Goal: Information Seeking & Learning: Learn about a topic

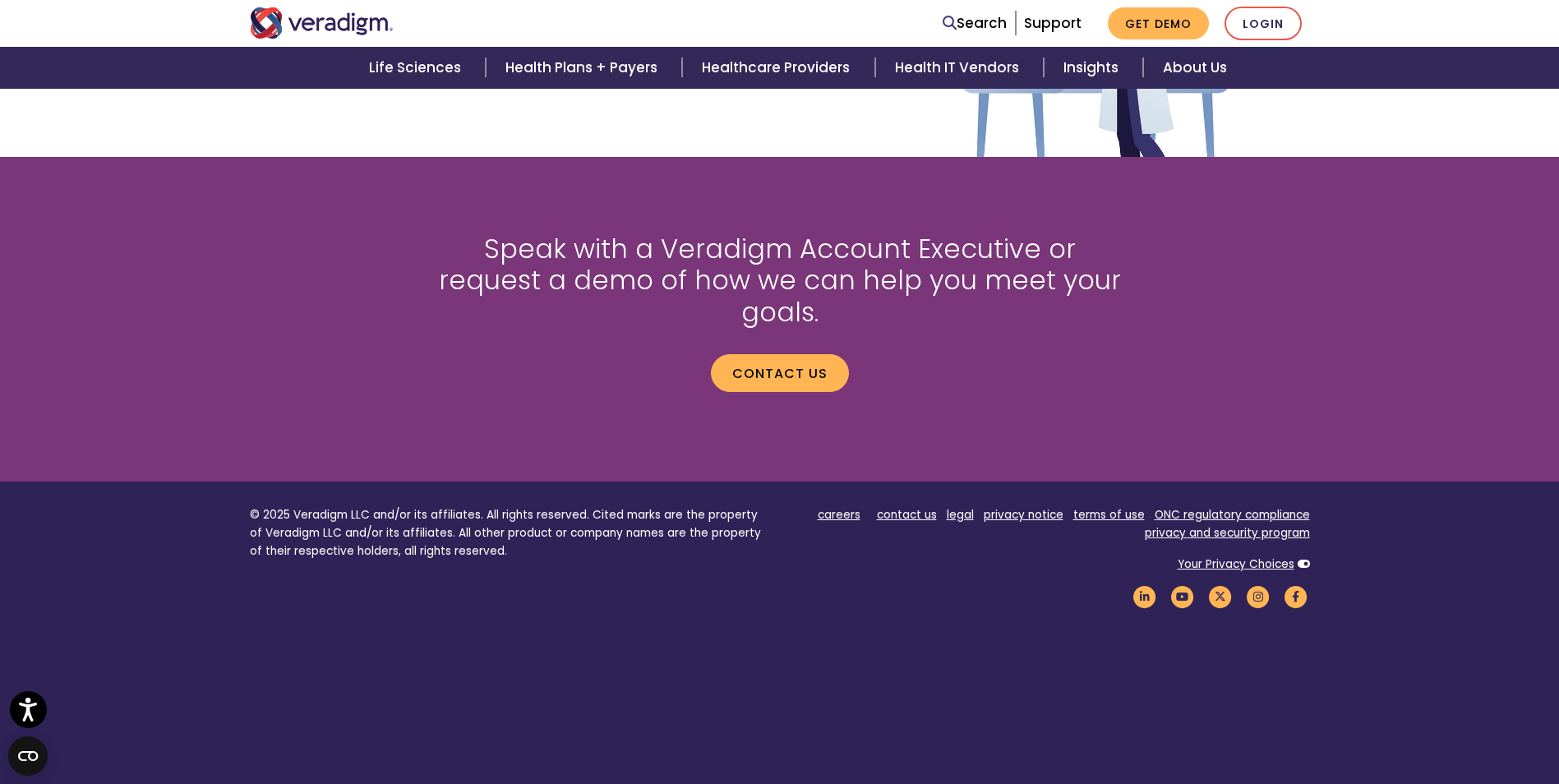
scroll to position [2151, 0]
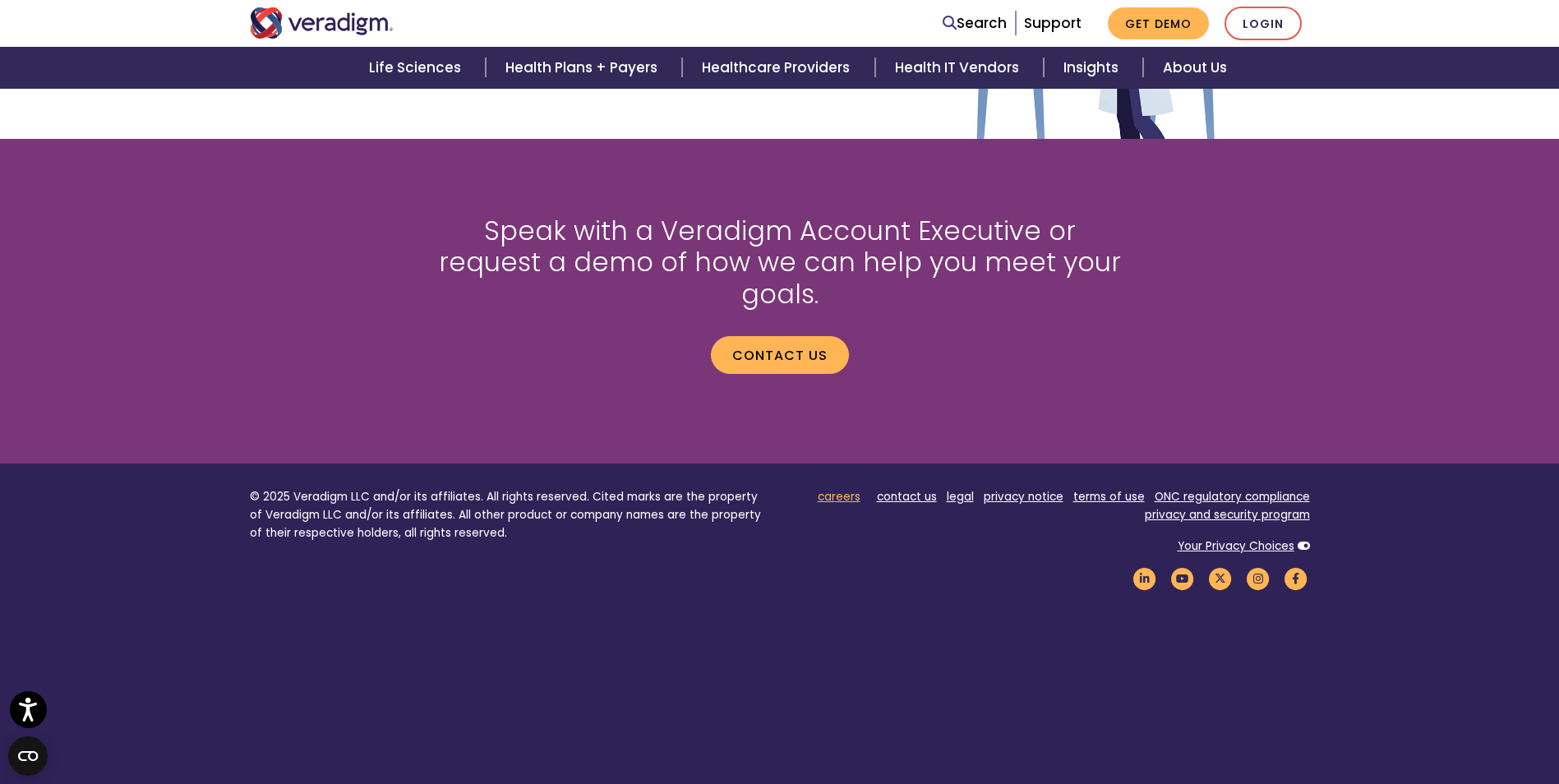
click at [853, 489] on link "careers" at bounding box center [839, 497] width 42 height 15
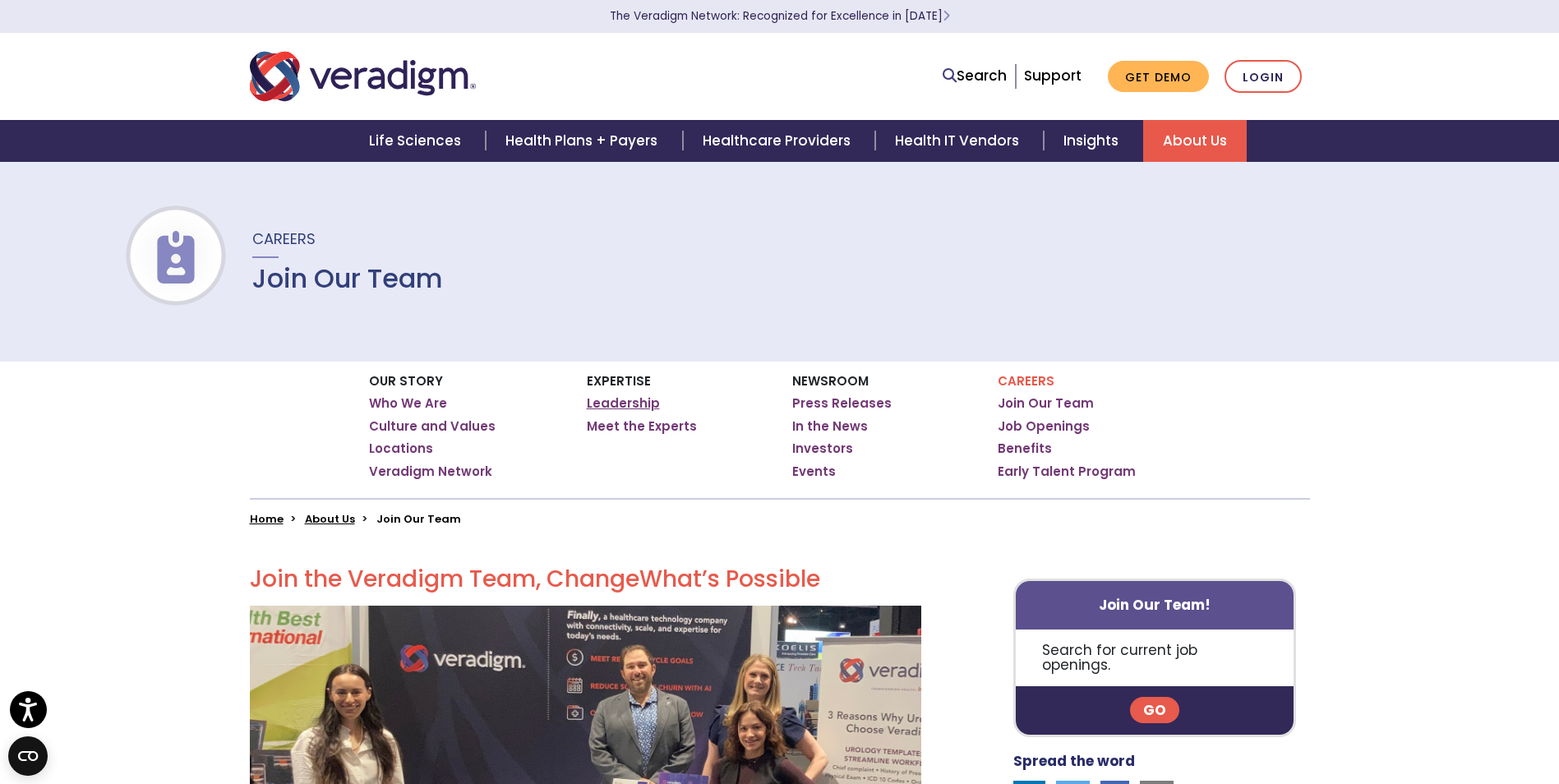
click at [633, 403] on link "Leadership" at bounding box center [623, 403] width 73 height 16
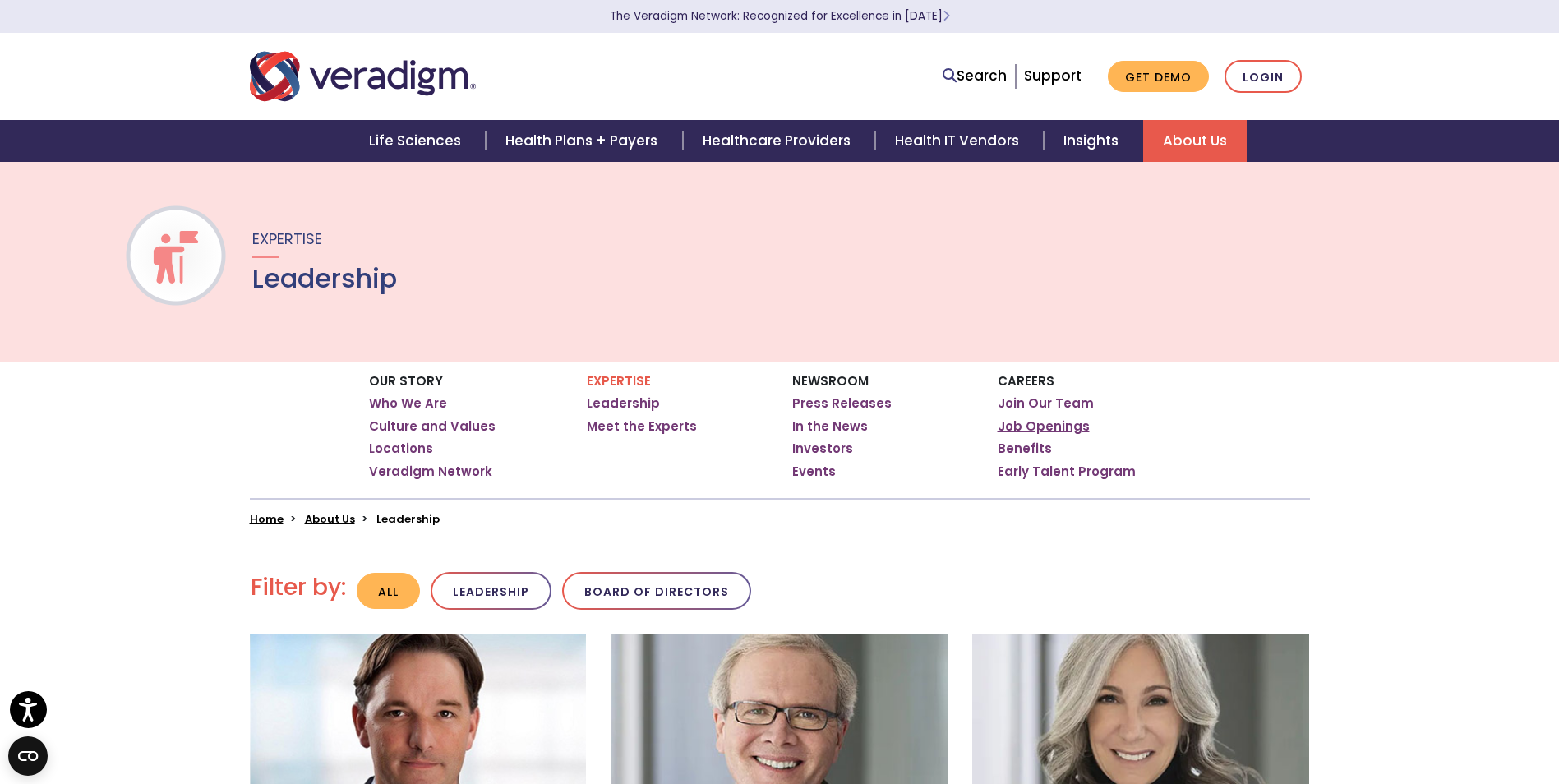
click at [1027, 434] on link "Job Openings" at bounding box center [1044, 426] width 92 height 16
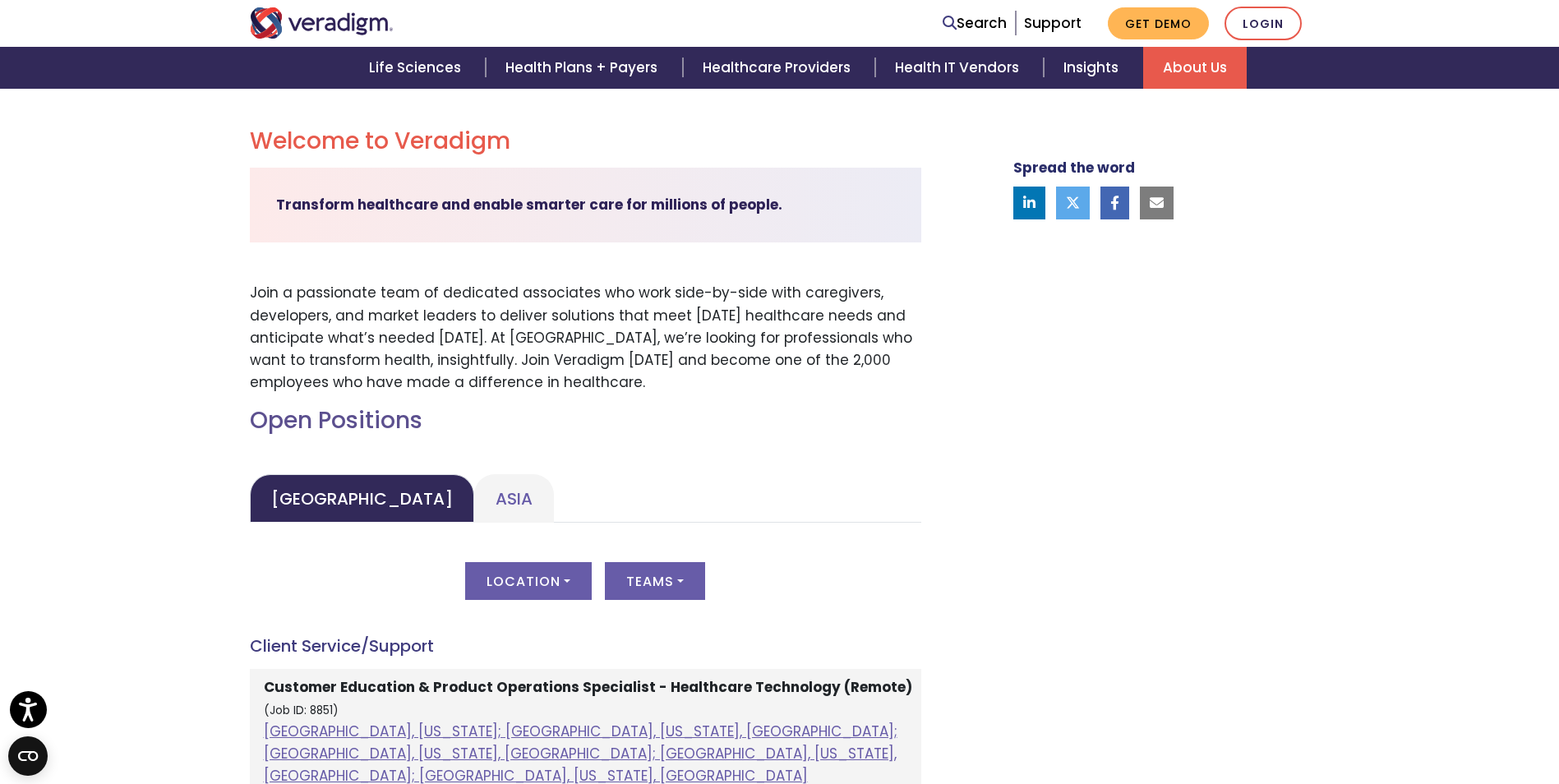
scroll to position [548, 0]
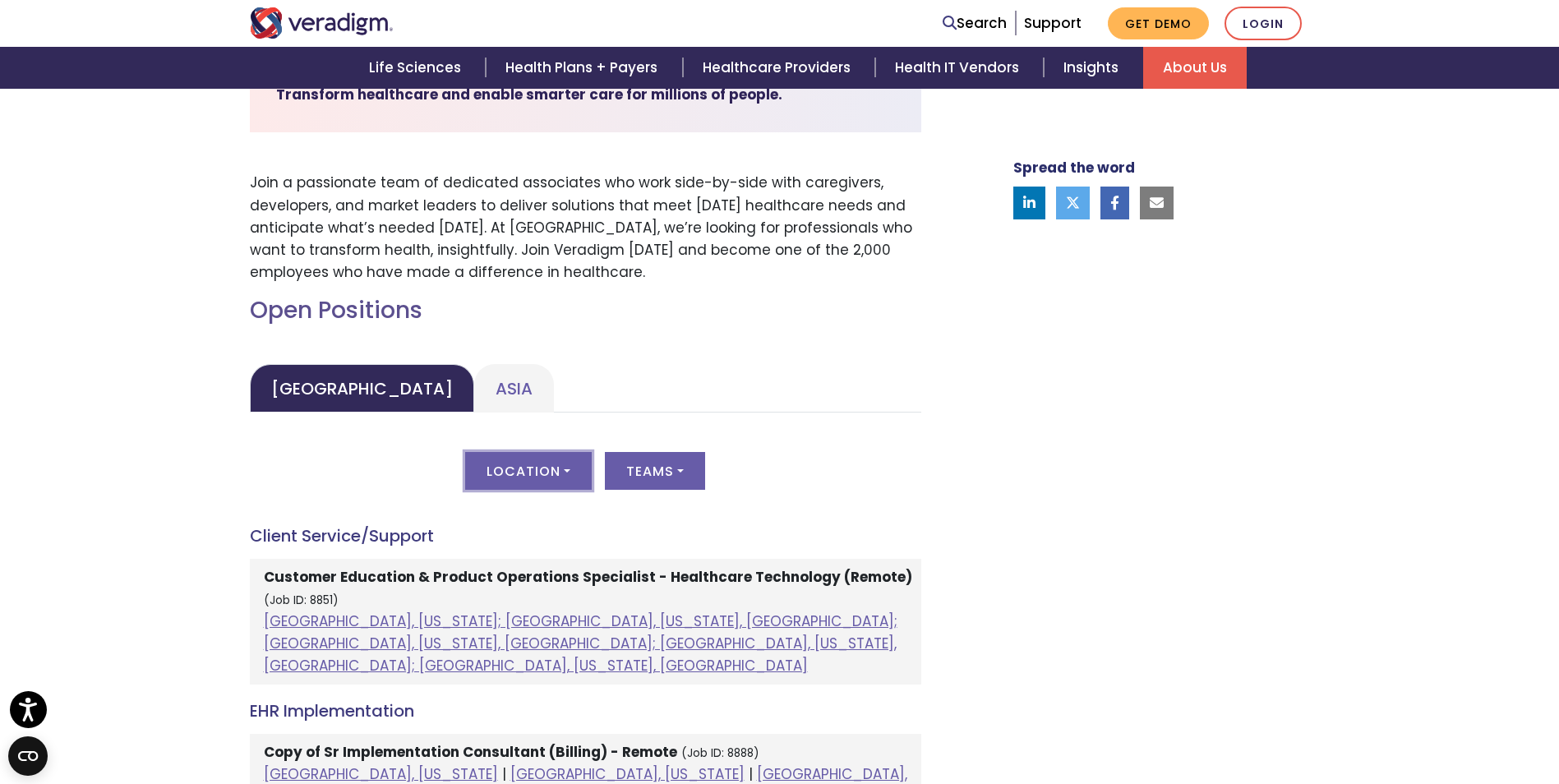
click at [525, 473] on button "Location" at bounding box center [528, 470] width 126 height 38
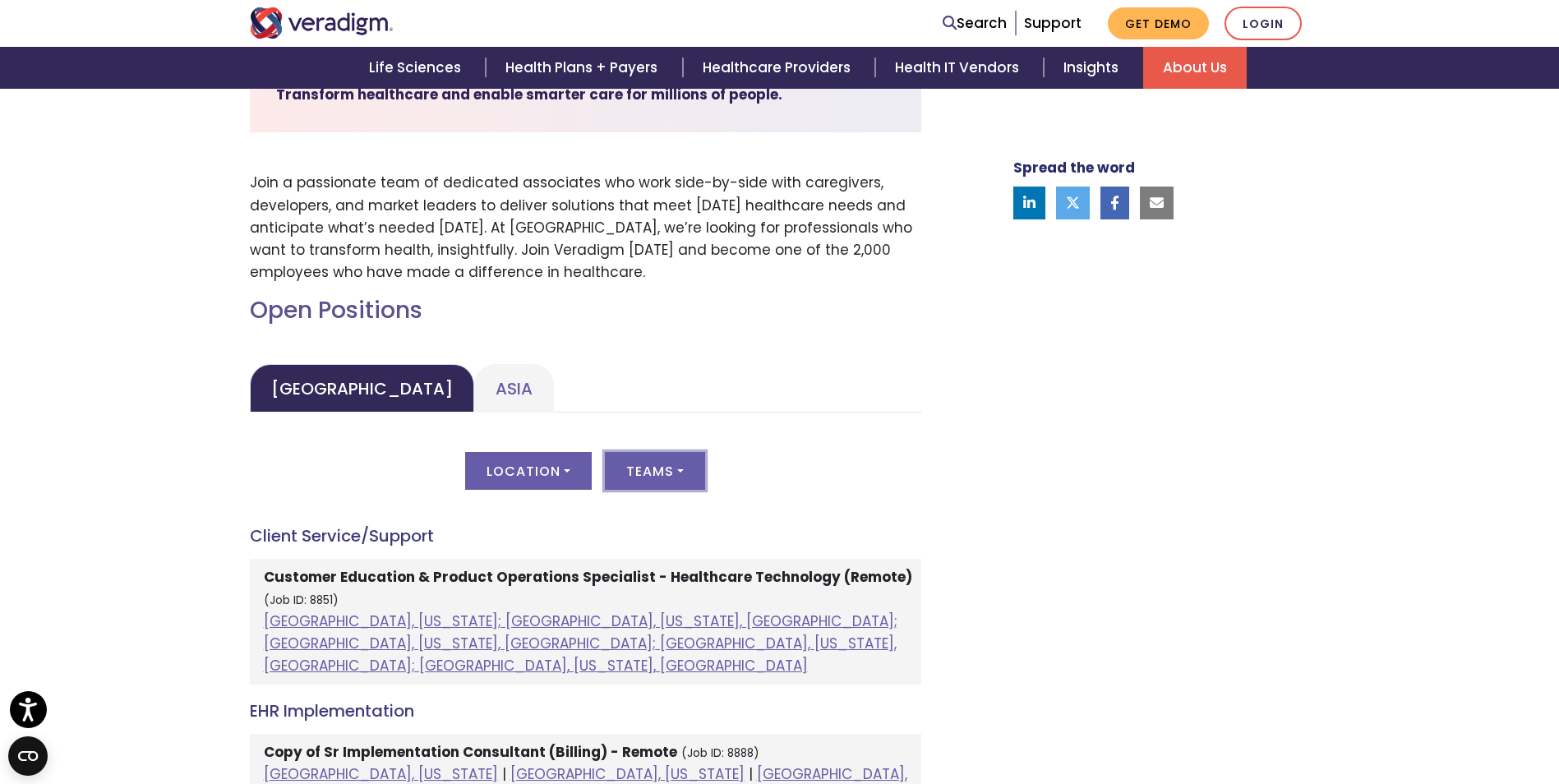
click at [665, 475] on button "Teams" at bounding box center [655, 470] width 100 height 38
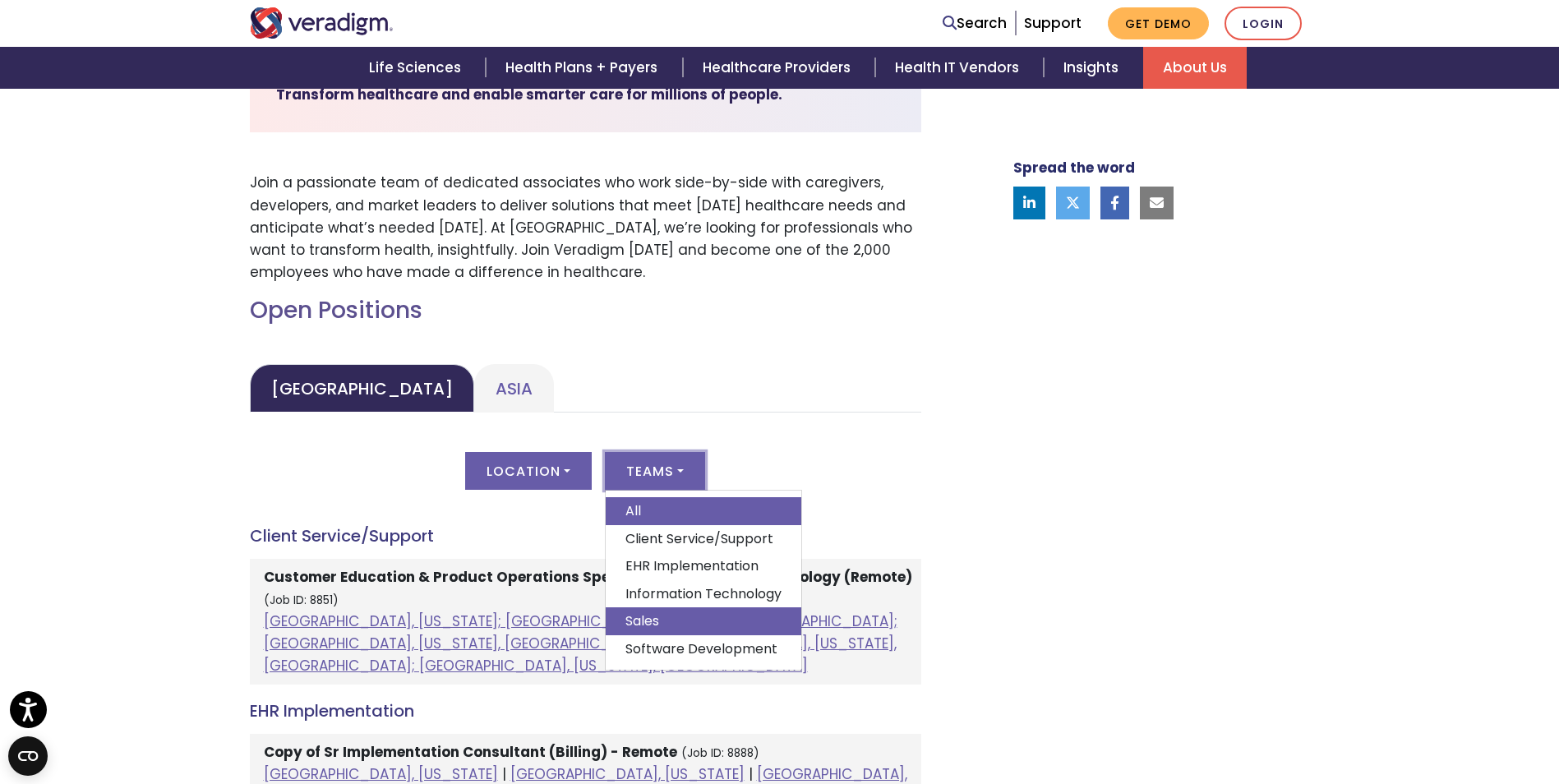
click at [671, 615] on link "Sales" at bounding box center [704, 621] width 196 height 28
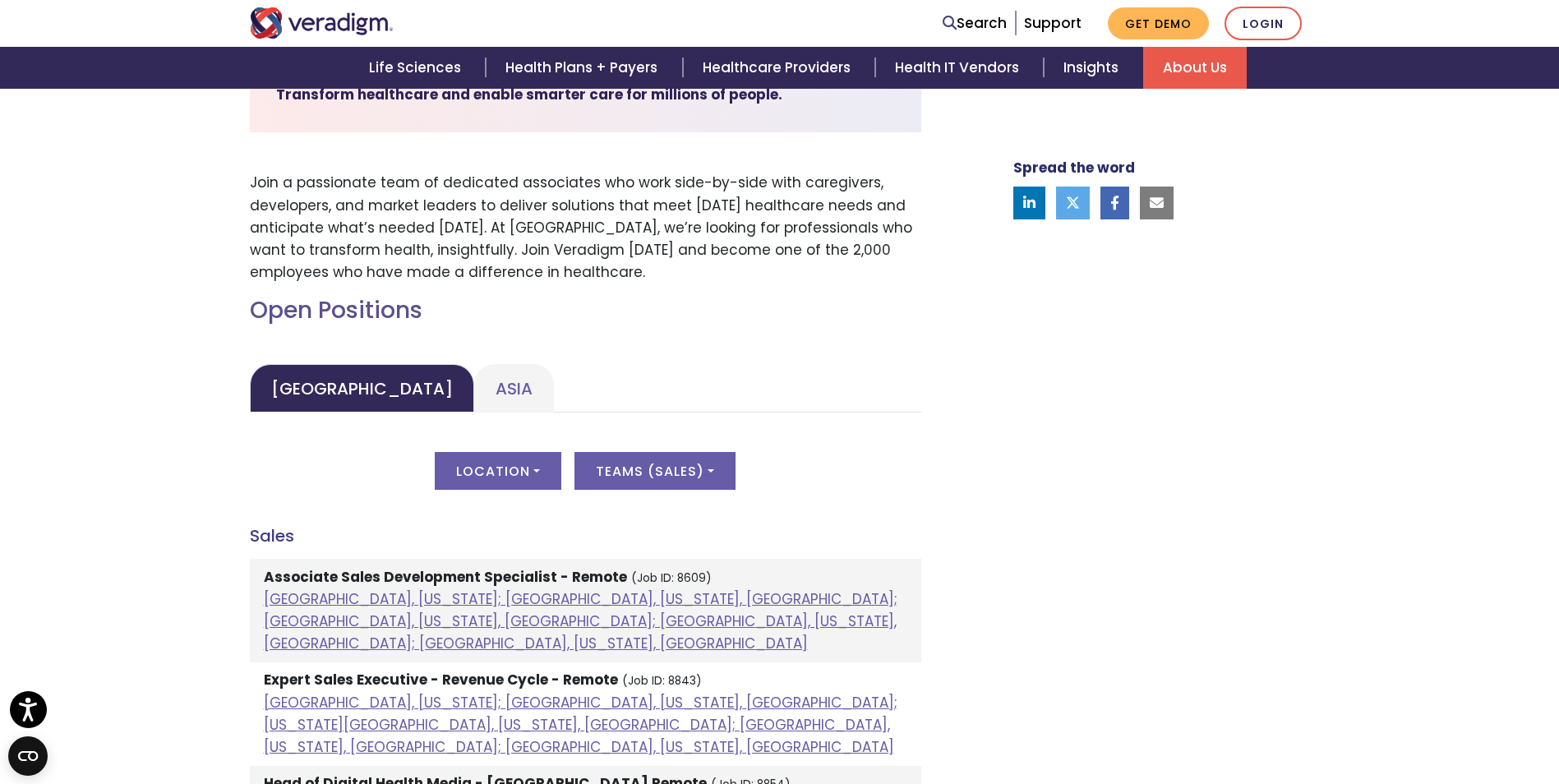
scroll to position [822, 0]
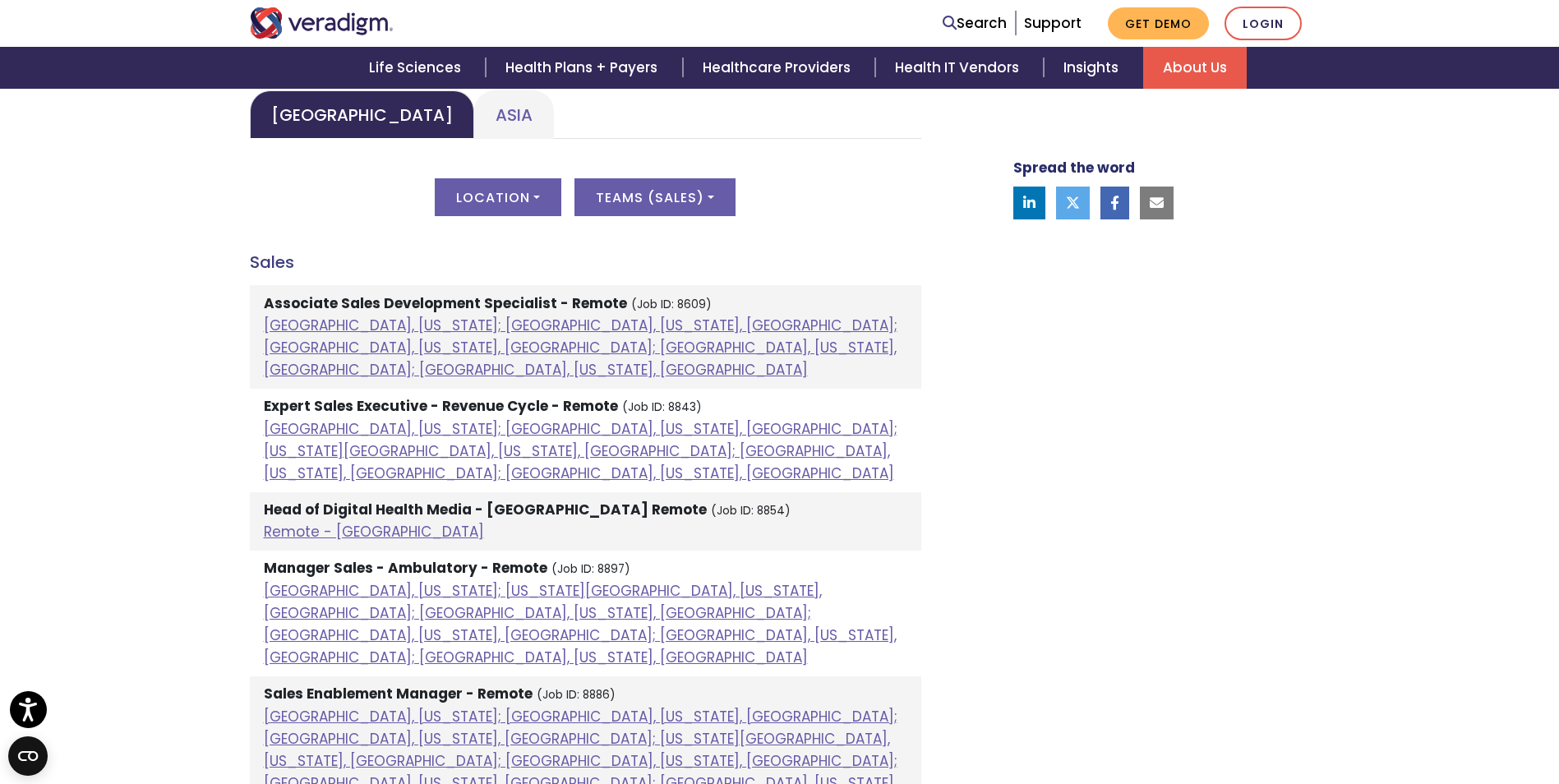
click at [281, 551] on li "Manager Sales - Ambulatory - Remote (Job ID: 8897) Dallas, Texas; Kansas City, …" at bounding box center [586, 614] width 671 height 125
click at [282, 551] on li "Manager Sales - Ambulatory - Remote (Job ID: 8897) Dallas, Texas; Kansas City, …" at bounding box center [586, 614] width 671 height 125
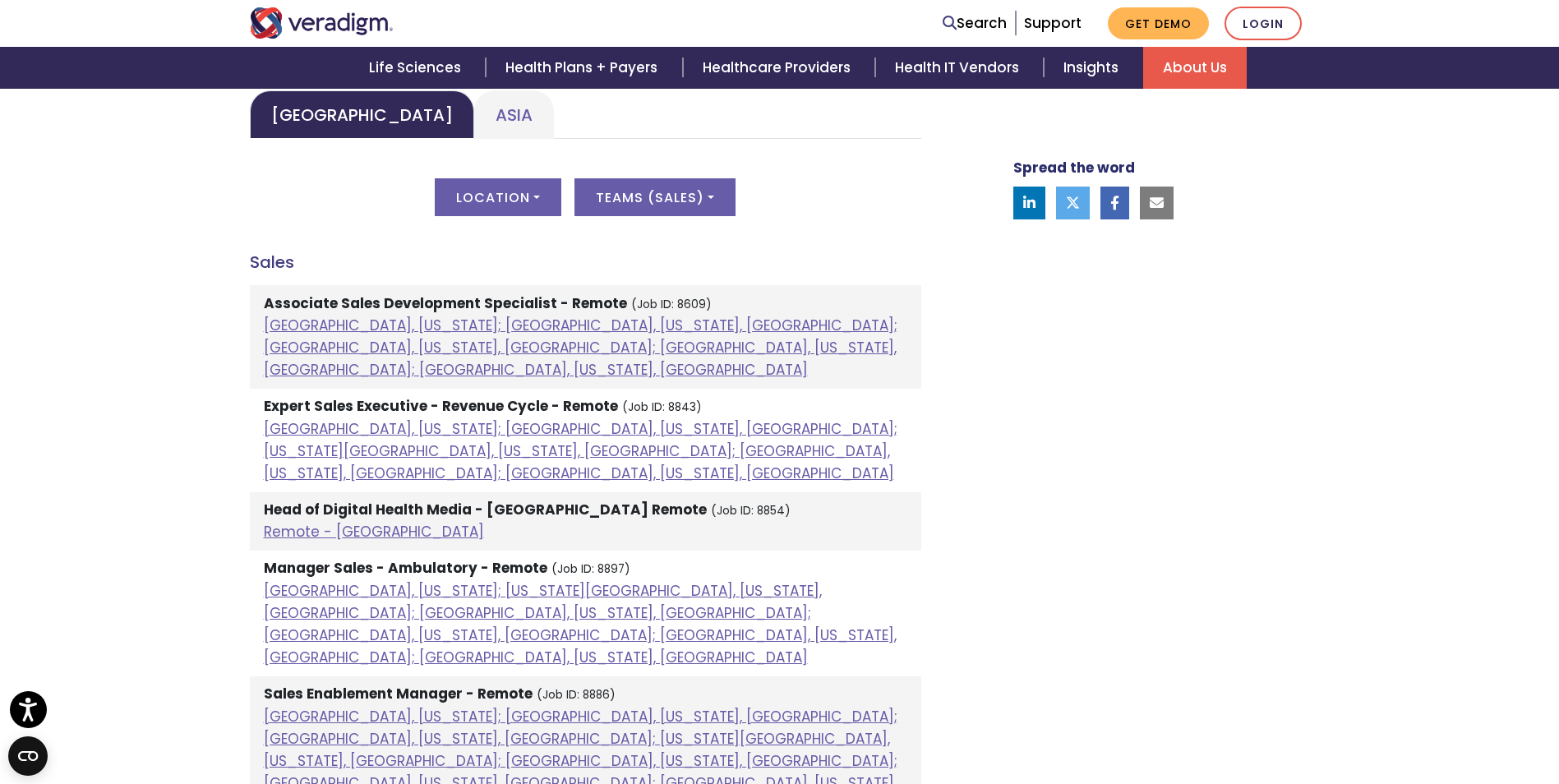
drag, startPoint x: 284, startPoint y: 523, endPoint x: 402, endPoint y: 525, distance: 118.0
click at [387, 558] on strong "Manager Sales - Ambulatory - Remote" at bounding box center [405, 567] width 284 height 19
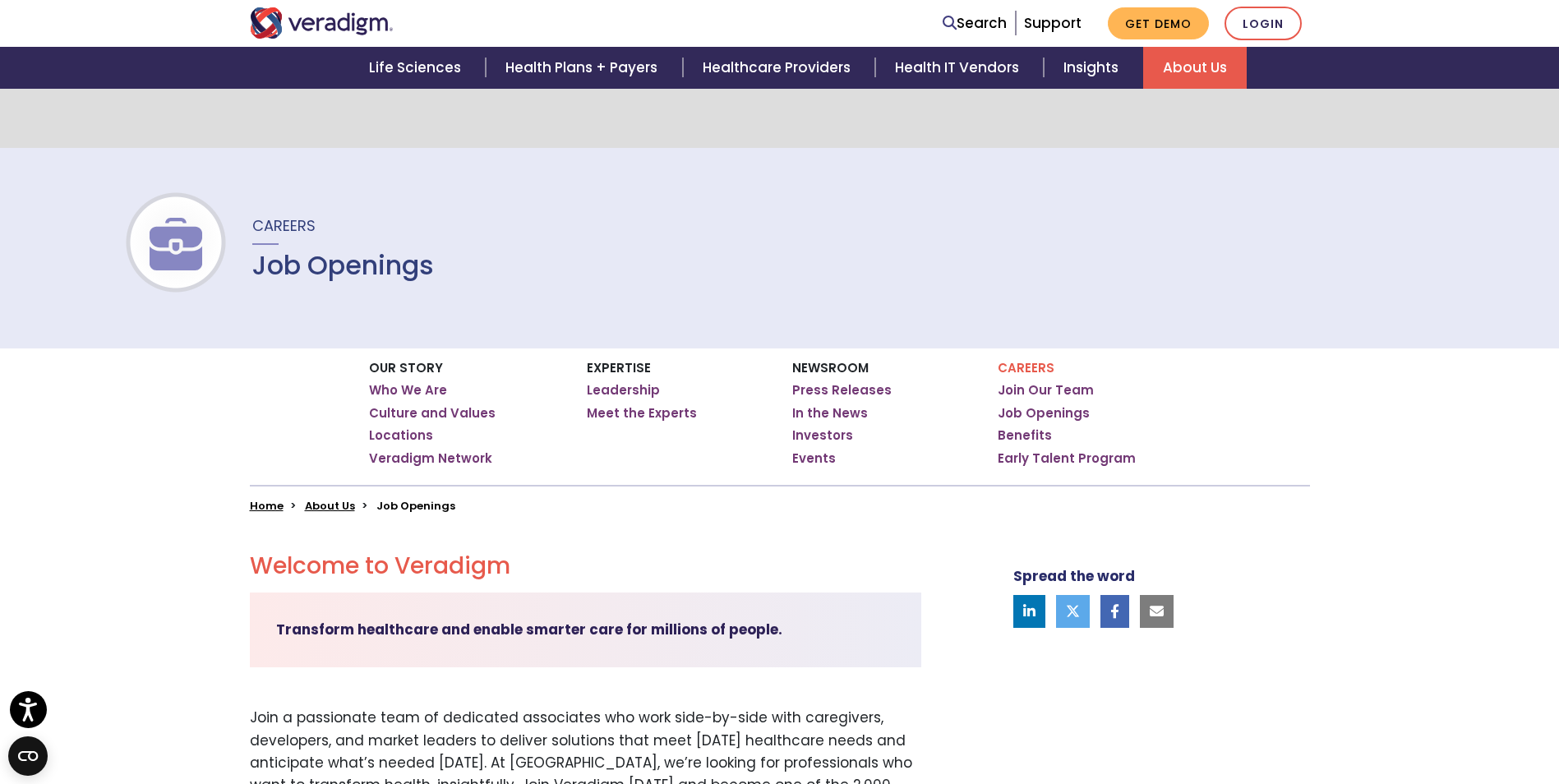
scroll to position [0, 0]
